Goal: Navigation & Orientation: Find specific page/section

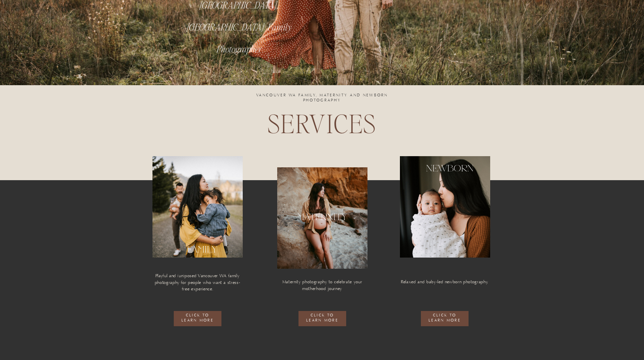
scroll to position [338, 0]
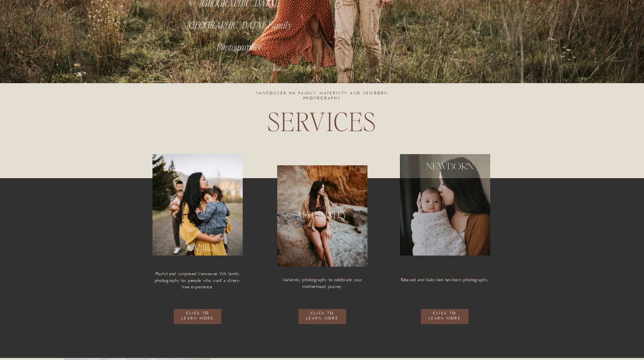
click at [470, 202] on div at bounding box center [445, 204] width 90 height 101
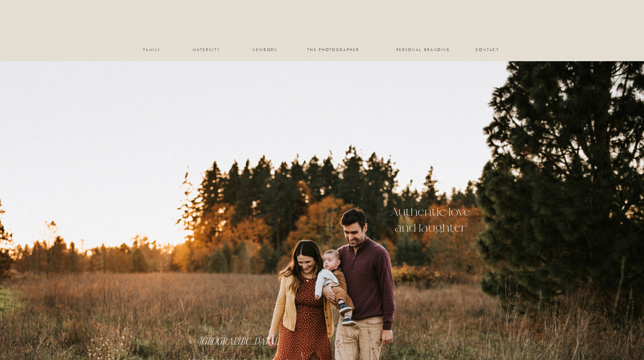
scroll to position [338, 0]
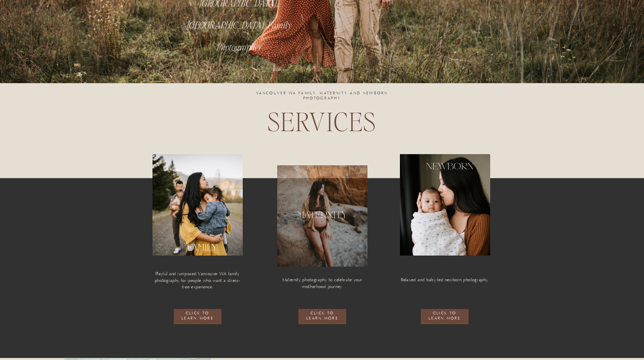
click at [313, 226] on div at bounding box center [322, 215] width 90 height 101
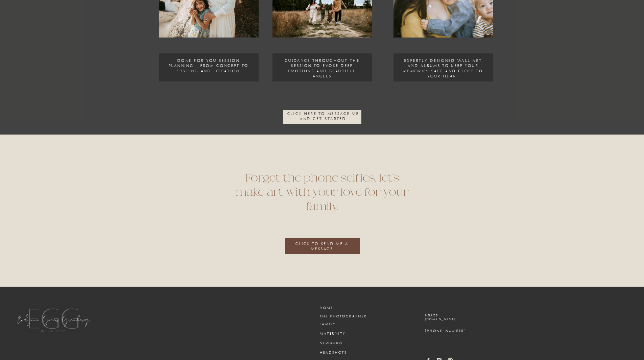
scroll to position [1302, 0]
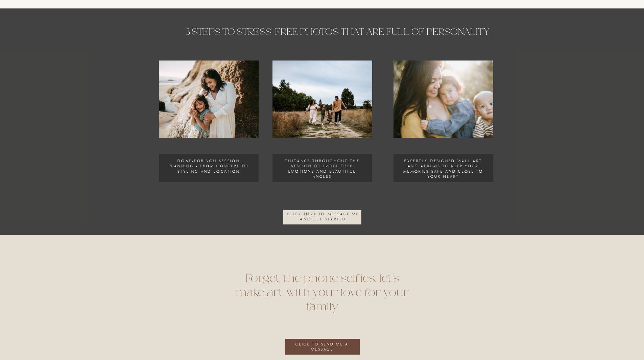
scroll to position [1066, 0]
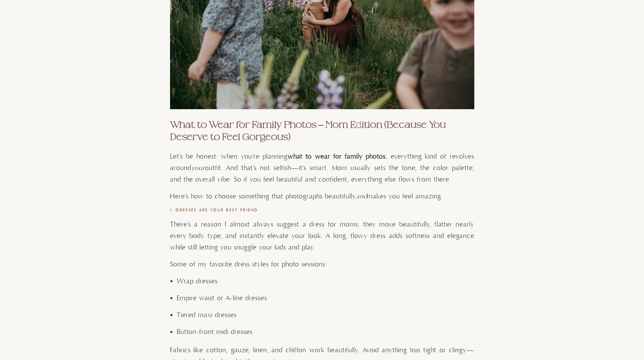
scroll to position [1284, 0]
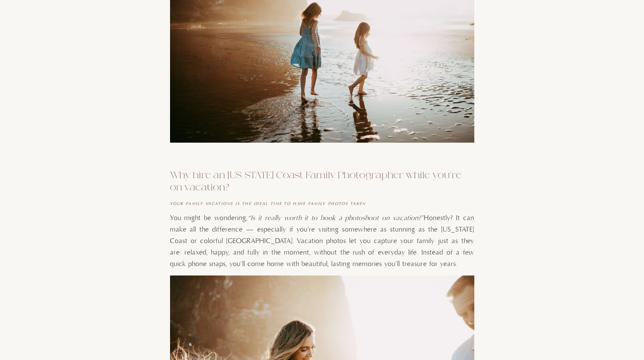
scroll to position [878, 0]
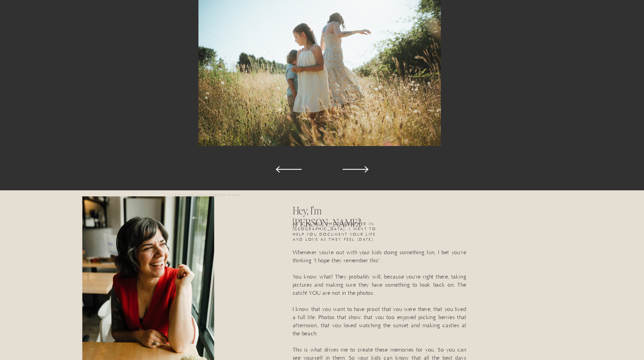
scroll to position [372, 0]
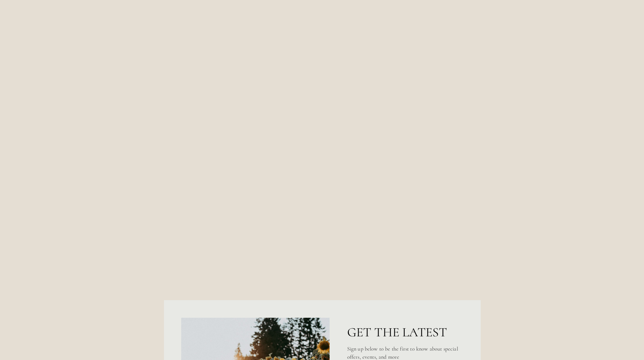
scroll to position [2012, 0]
